Goal: Transaction & Acquisition: Purchase product/service

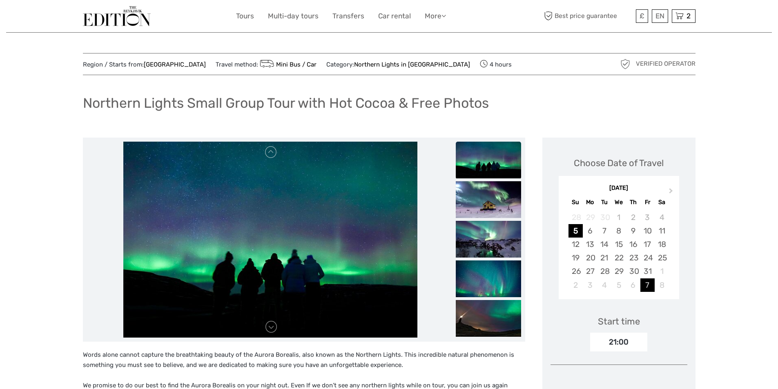
click at [648, 286] on div "7" at bounding box center [647, 285] width 14 height 13
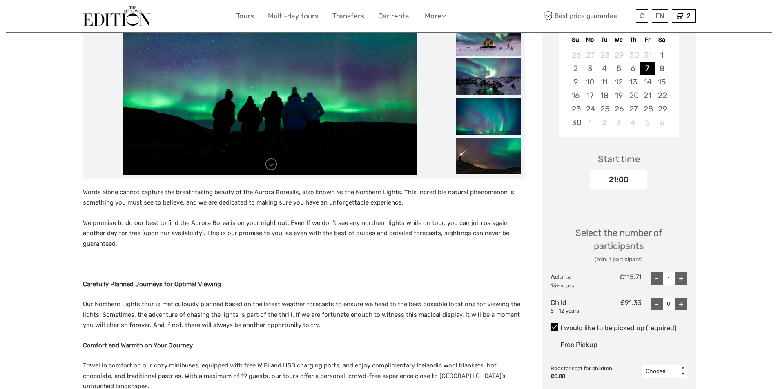
scroll to position [163, 0]
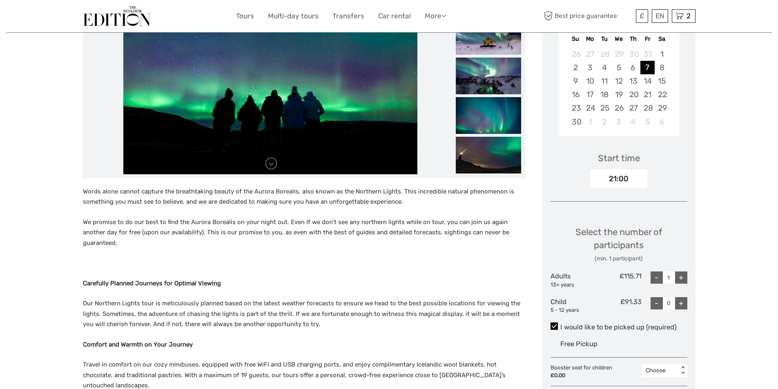
click at [684, 277] on div "+" at bounding box center [681, 278] width 12 height 12
type input "2"
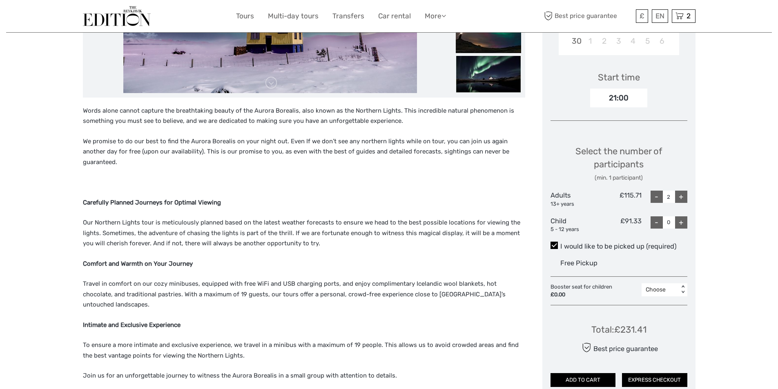
scroll to position [245, 0]
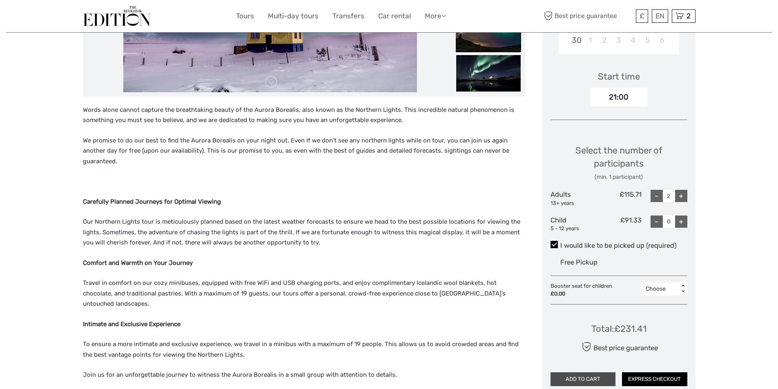
click at [577, 378] on button "ADD TO CART" at bounding box center [582, 379] width 65 height 14
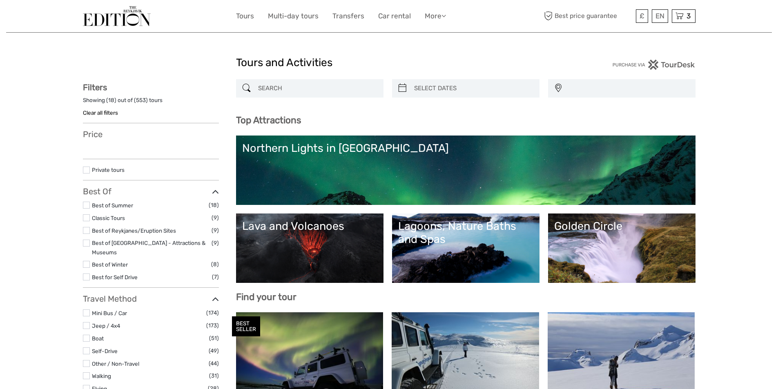
select select
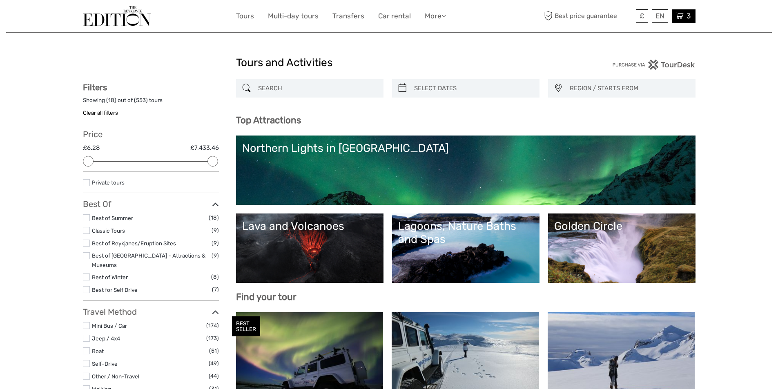
click at [686, 16] on span "3" at bounding box center [688, 16] width 7 height 8
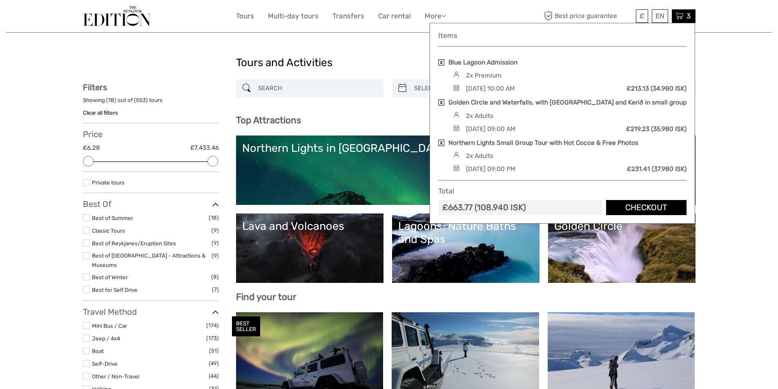
click at [441, 100] on link at bounding box center [441, 102] width 6 height 7
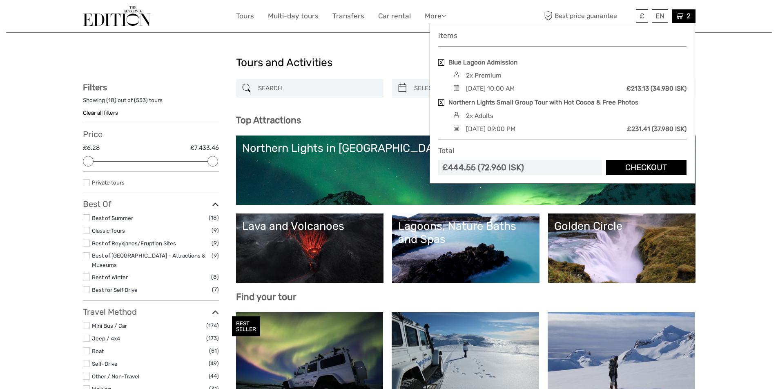
click at [441, 64] on link at bounding box center [441, 62] width 6 height 7
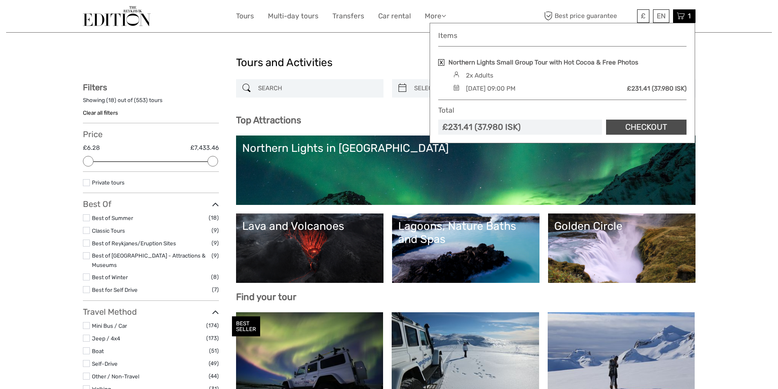
click at [658, 126] on link "Checkout" at bounding box center [646, 127] width 80 height 15
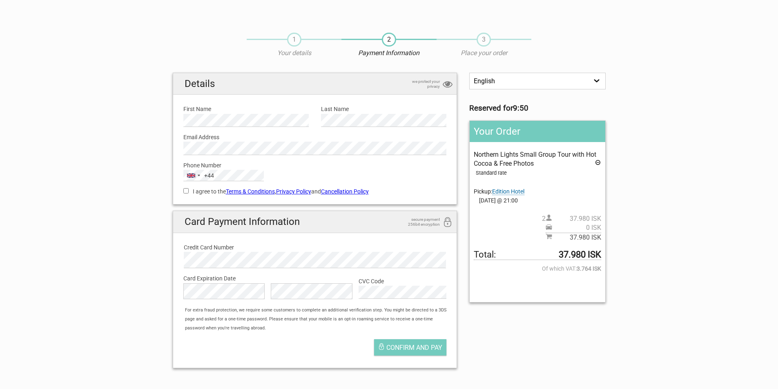
click at [186, 190] on input "I agree to the Terms & Conditions , Privacy Policy and Cancellation Policy" at bounding box center [185, 190] width 5 height 5
checkbox input "true"
click at [120, 216] on section "1 Your details 2 Payment Information 3 Place your order English Español Deutsch…" at bounding box center [389, 200] width 778 height 350
click at [136, 302] on section "1 Your details 2 Payment Information 3 Place your order English Español Deutsch…" at bounding box center [389, 200] width 778 height 350
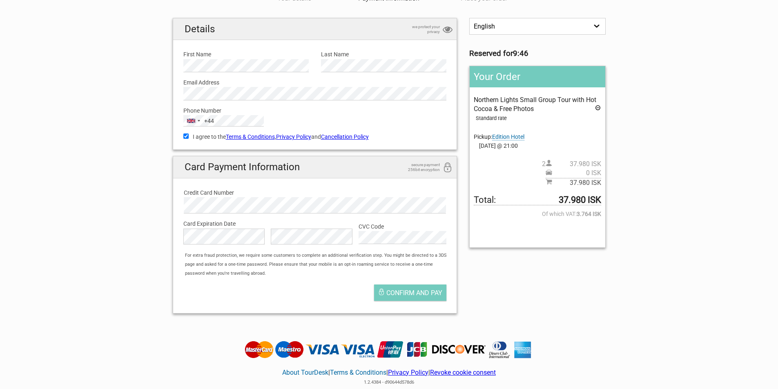
scroll to position [123, 0]
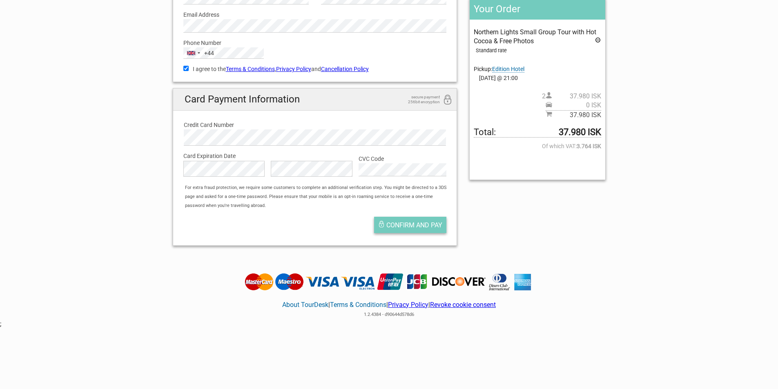
click at [424, 227] on span "Confirm and pay" at bounding box center [414, 225] width 56 height 8
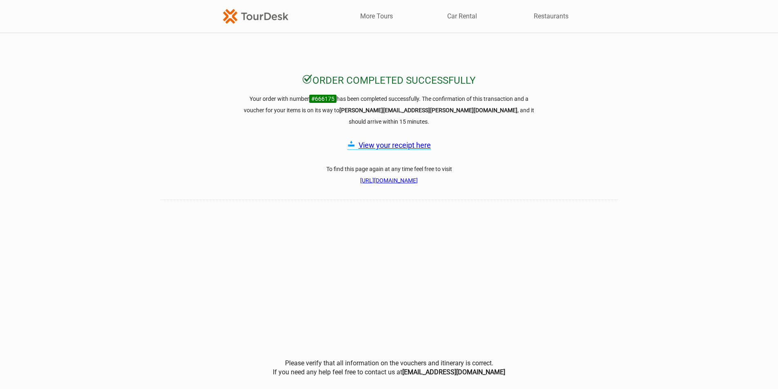
click at [395, 146] on link "View your receipt here" at bounding box center [395, 145] width 72 height 9
click at [388, 143] on link "View your receipt here" at bounding box center [395, 145] width 72 height 9
click at [436, 94] on h3 "Your order with number #666175 has been completed successfully. The confirmatio…" at bounding box center [389, 110] width 294 height 34
click at [250, 18] on img at bounding box center [255, 16] width 65 height 14
click at [390, 20] on link "More Tours" at bounding box center [376, 16] width 33 height 9
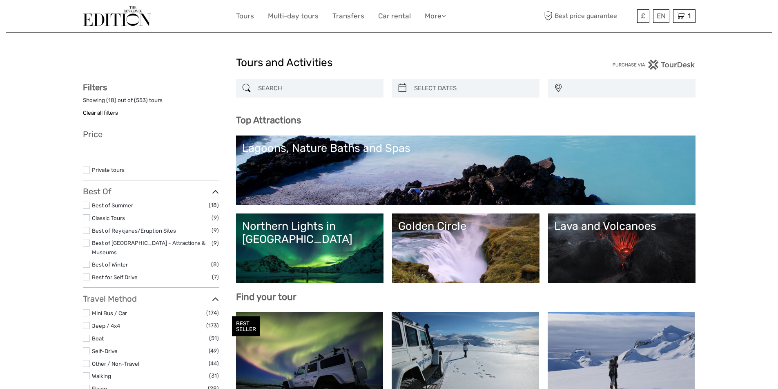
select select
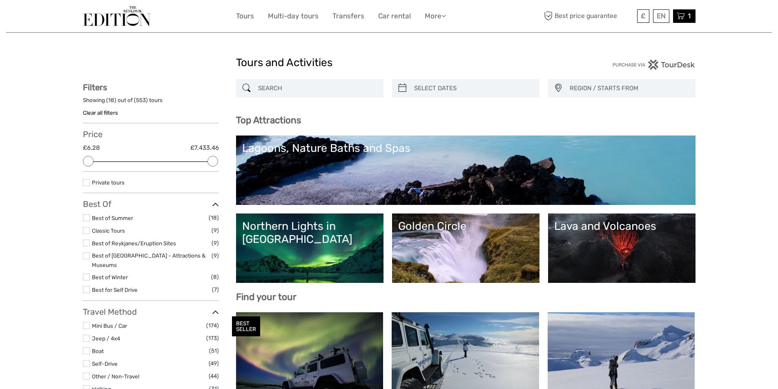
click at [686, 17] on div "1 Items Northern Lights Small Group Tour with Hot Cocoa & Free Photos 2x Adults…" at bounding box center [684, 15] width 22 height 13
